Goal: Browse casually

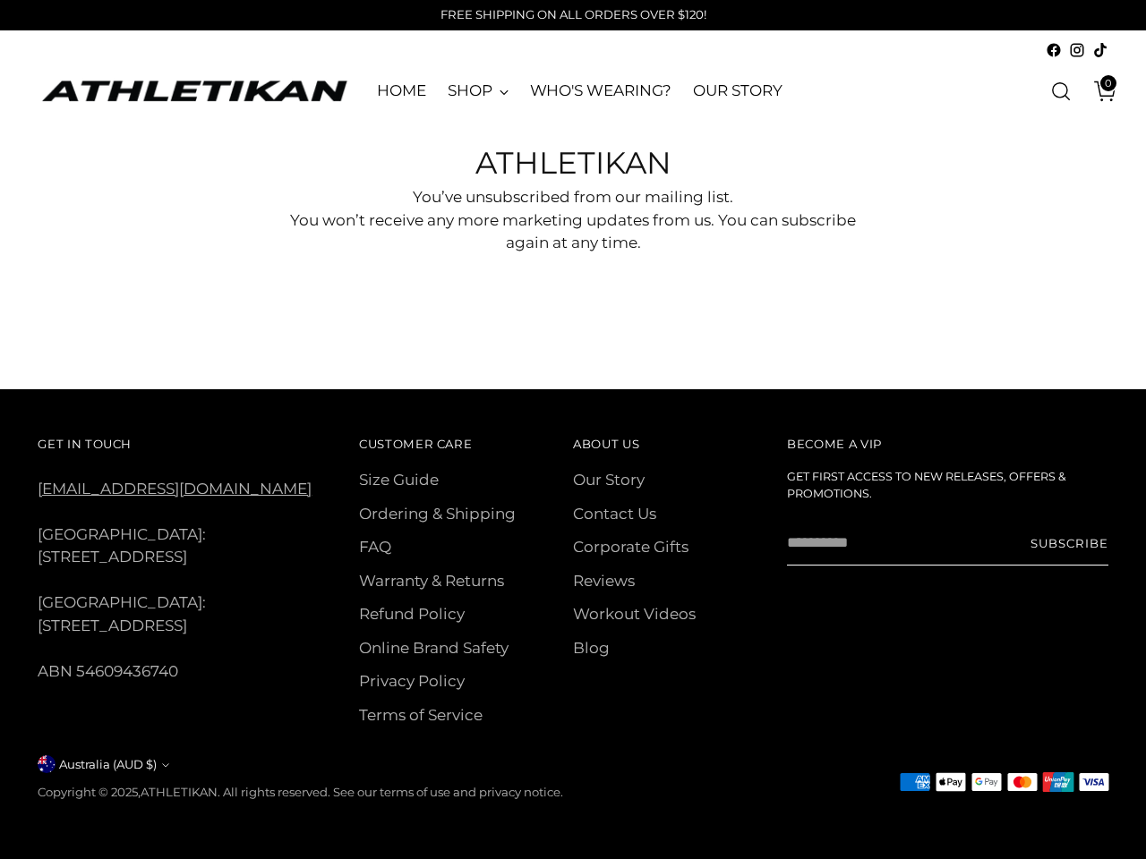
click at [573, 432] on h4 "About Us" at bounding box center [658, 443] width 171 height 23
click at [105, 765] on button "Australia (AUD $)" at bounding box center [104, 765] width 132 height 18
click at [880, 292] on div "FREE SHIPPING ON ALL ORDERS OVER $120! FREE SHIPPING ON ALL ORDERS OVER $120! S…" at bounding box center [573, 429] width 1146 height 859
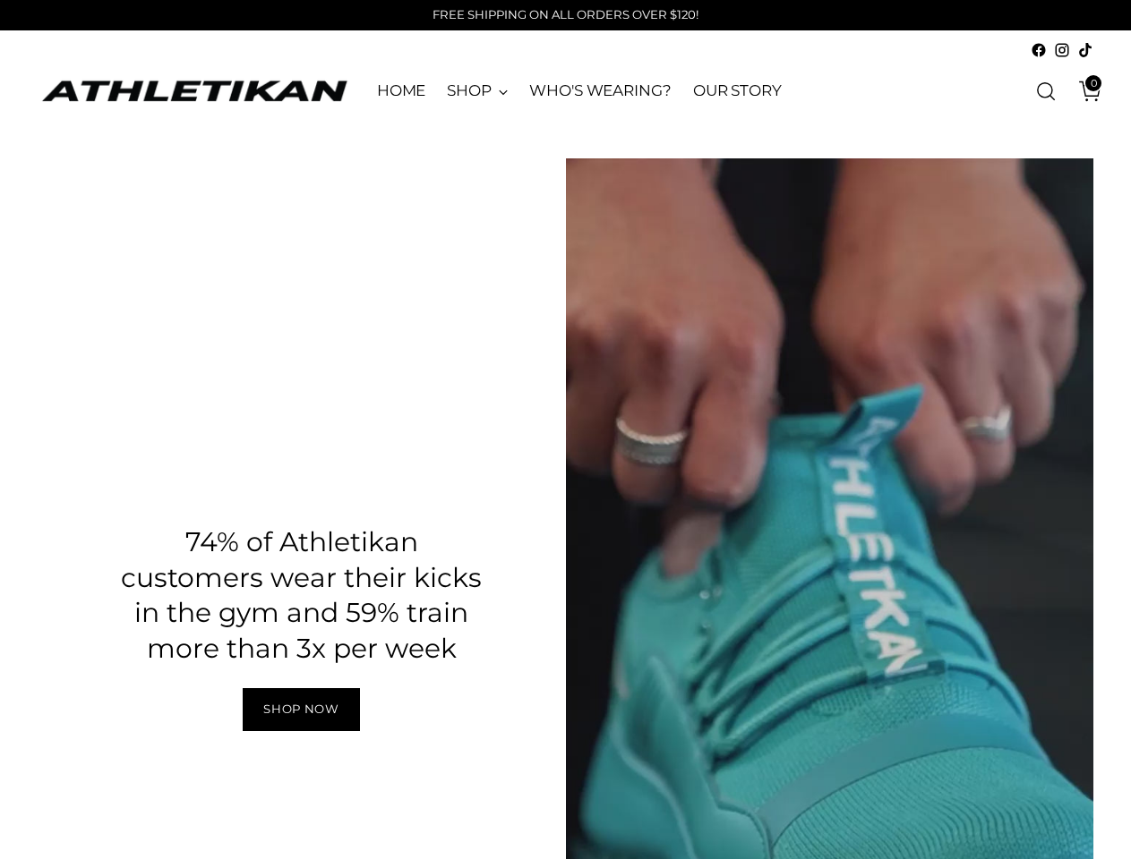
click at [1045, 291] on div "Pause" at bounding box center [830, 627] width 528 height 939
